Goal: Find specific page/section: Find specific page/section

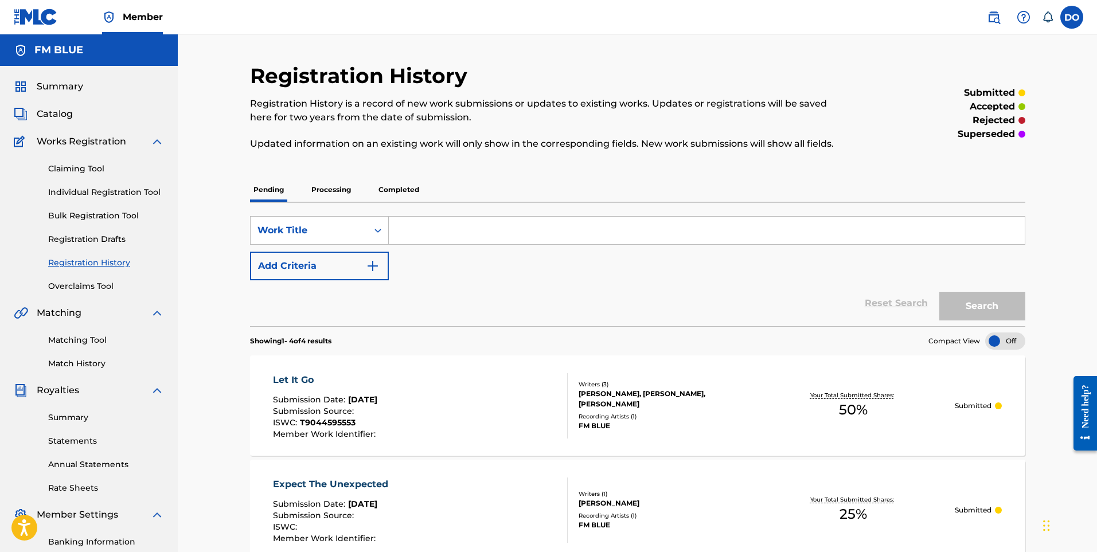
click at [60, 81] on span "Summary" at bounding box center [60, 87] width 46 height 14
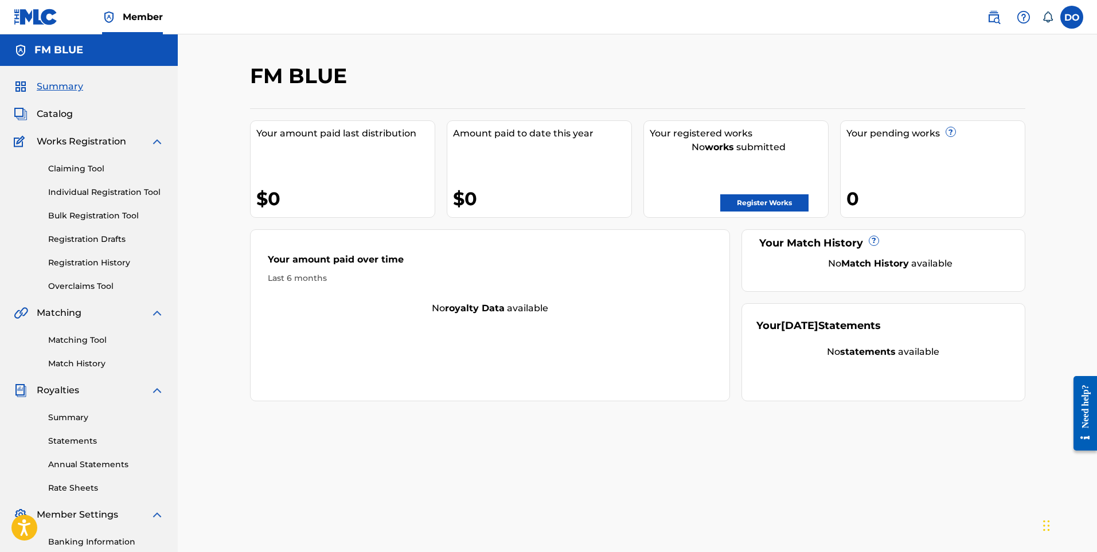
click at [63, 118] on span "Catalog" at bounding box center [55, 114] width 36 height 14
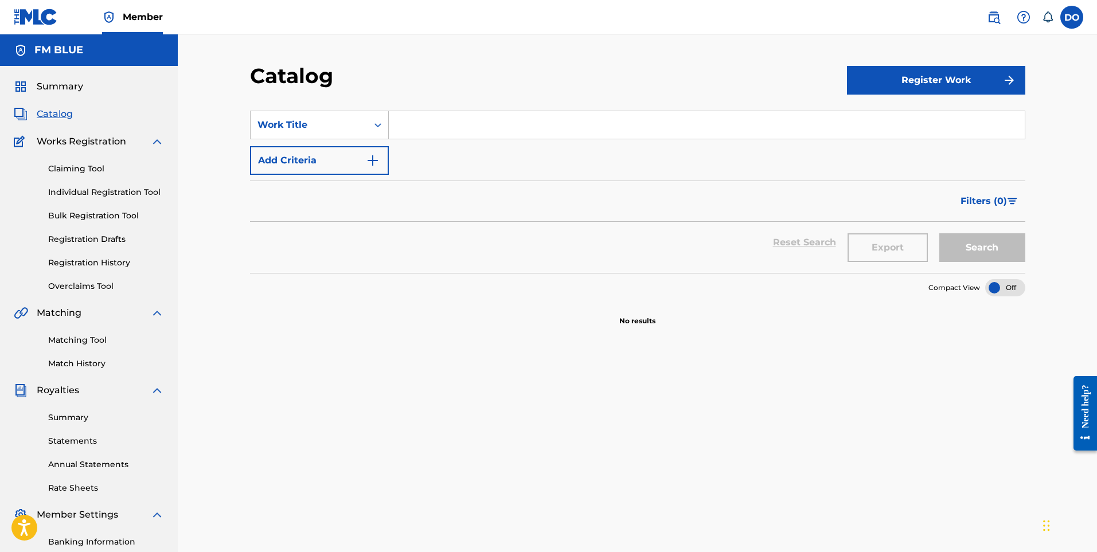
click at [99, 261] on link "Registration History" at bounding box center [106, 263] width 116 height 12
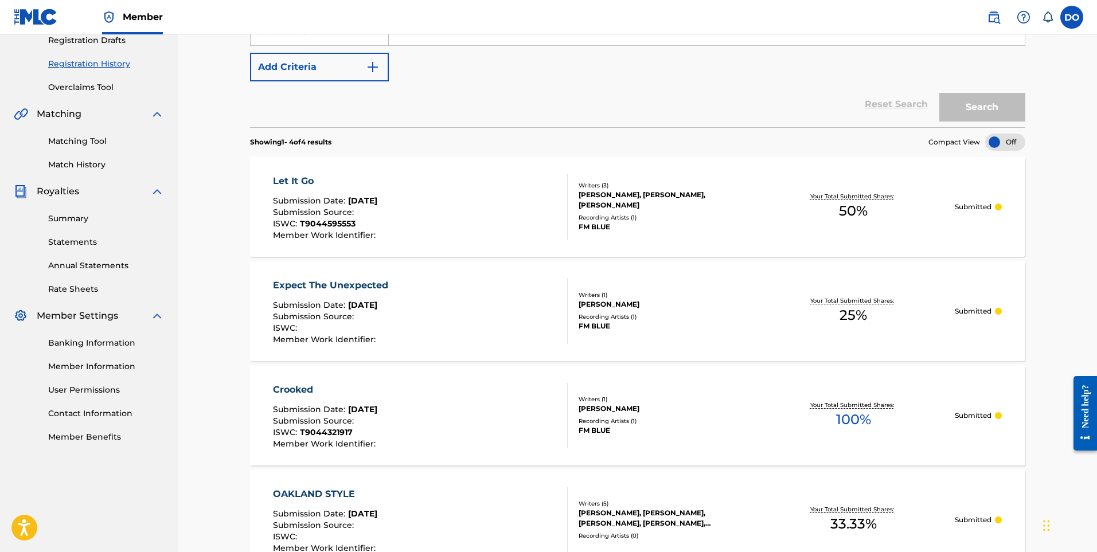
scroll to position [197, 0]
click at [157, 193] on img at bounding box center [157, 193] width 14 height 14
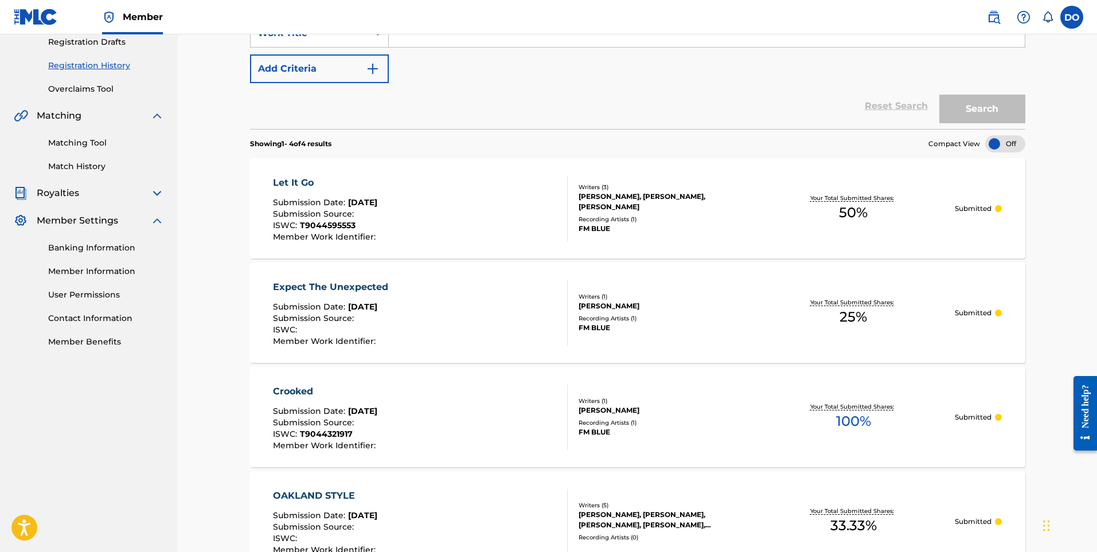
click at [156, 220] on img at bounding box center [157, 221] width 14 height 14
click at [161, 112] on img at bounding box center [157, 116] width 14 height 14
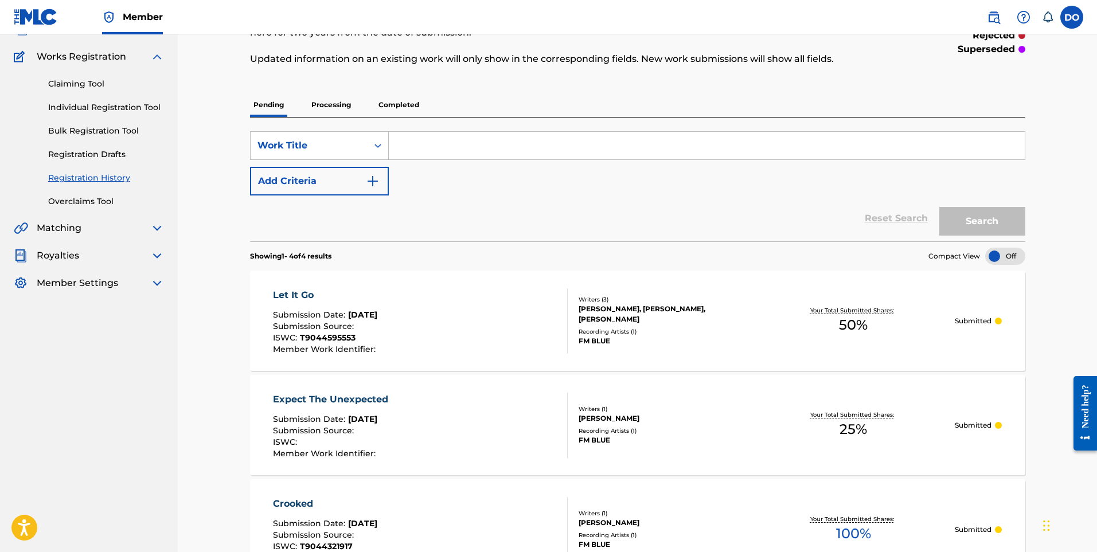
scroll to position [0, 0]
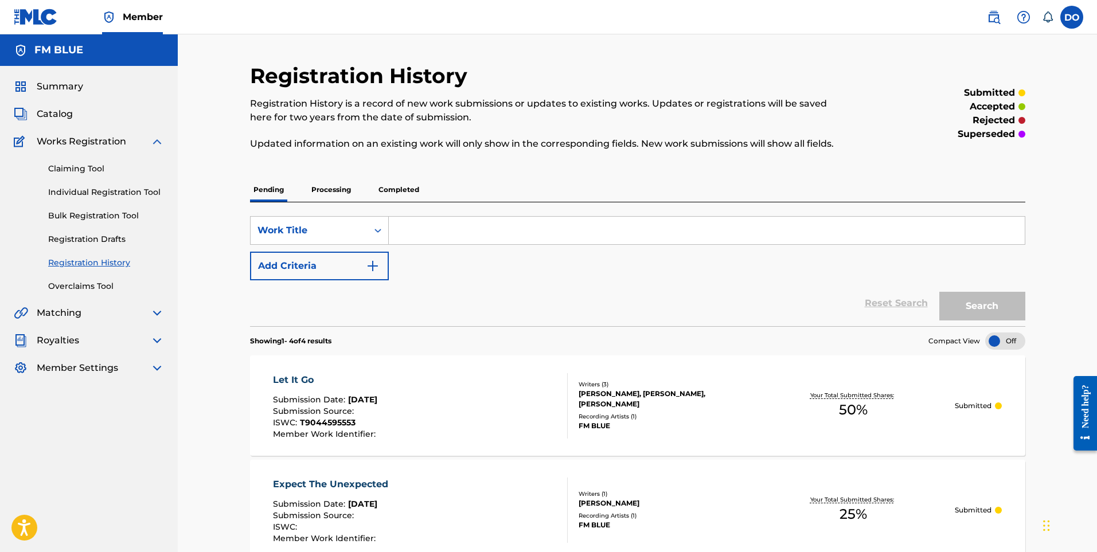
click at [155, 140] on img at bounding box center [157, 142] width 14 height 14
